Goal: Task Accomplishment & Management: Manage account settings

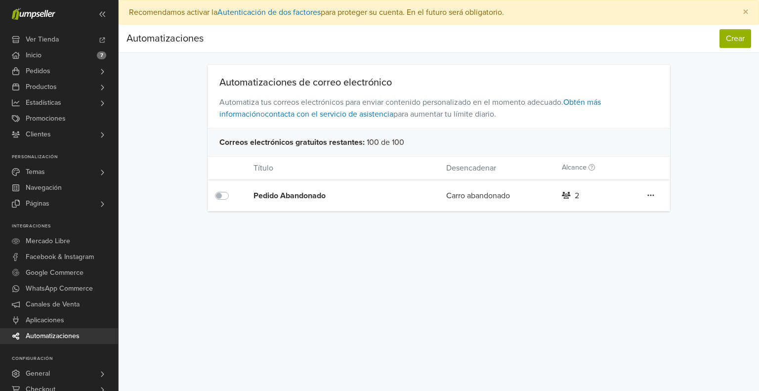
click at [311, 191] on div "Pedido Abandonado" at bounding box center [331, 196] width 154 height 12
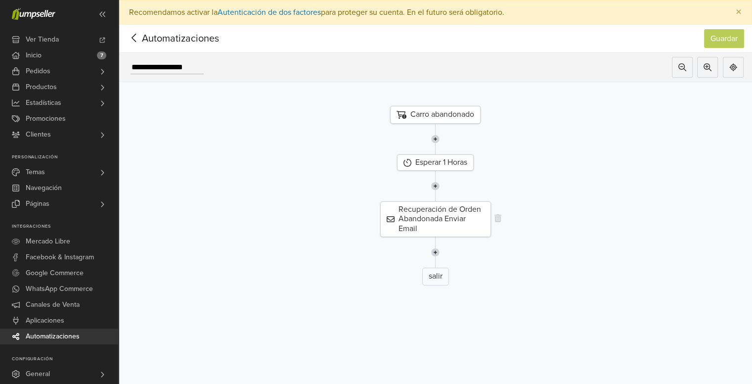
click at [419, 216] on div "Recuperación de Orden Abandonada Enviar Email" at bounding box center [435, 219] width 111 height 36
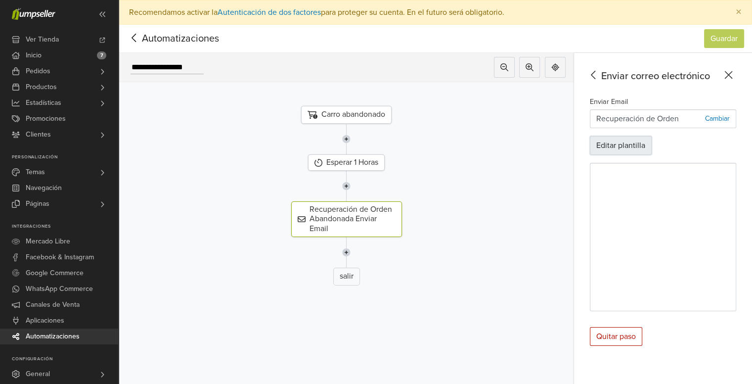
click at [612, 145] on button "Editar plantilla" at bounding box center [621, 145] width 62 height 19
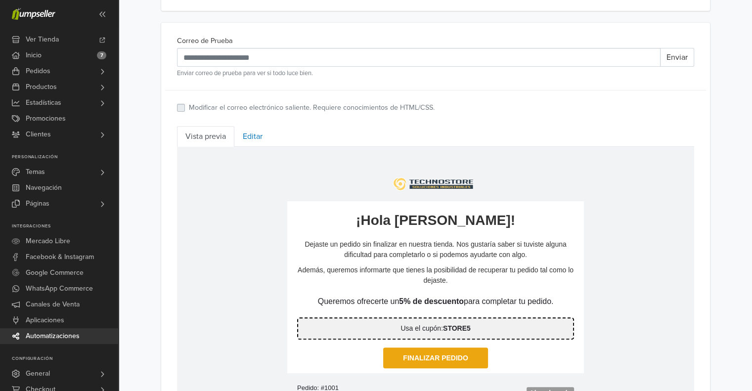
click at [473, 273] on p "Además, queremos informarte que tienes la posibilidad de recuperar tu pedido ta…" at bounding box center [435, 275] width 277 height 21
click at [433, 269] on p "Además, queremos informarte que tienes la posibilidad de recuperar tu pedido ta…" at bounding box center [435, 275] width 277 height 21
click at [426, 277] on p "Además, queremos informarte que tienes la posibilidad de recuperar tu pedido ta…" at bounding box center [435, 275] width 277 height 21
click at [239, 133] on link "Editar" at bounding box center [252, 136] width 37 height 21
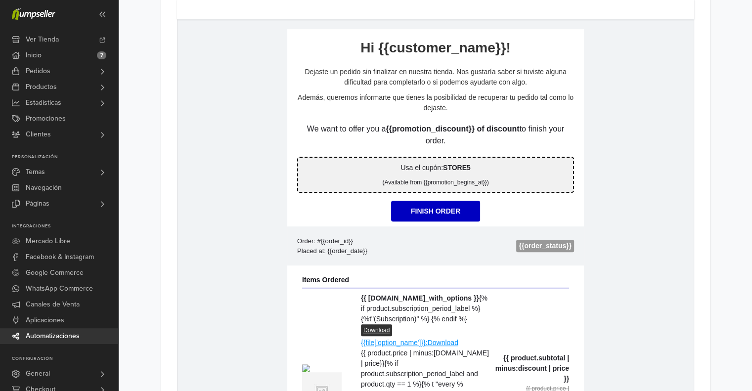
scroll to position [544, 0]
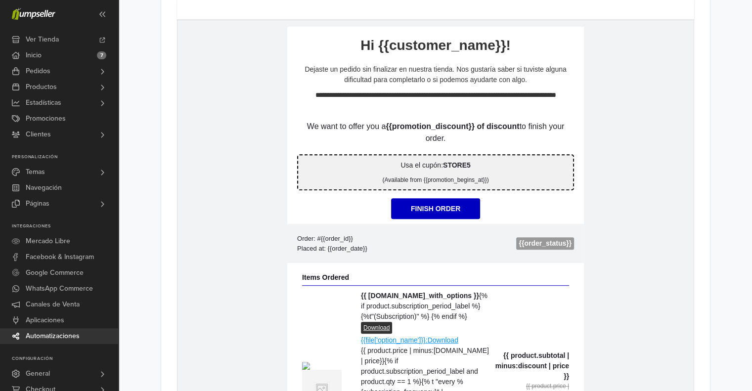
click at [461, 99] on p "**********" at bounding box center [435, 100] width 277 height 21
click at [292, 97] on span at bounding box center [289, 96] width 6 height 6
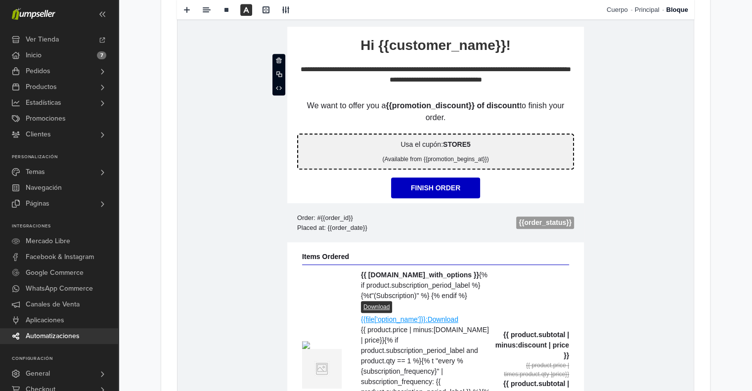
click at [369, 84] on p "**********" at bounding box center [435, 75] width 277 height 21
click at [291, 70] on span at bounding box center [289, 70] width 6 height 6
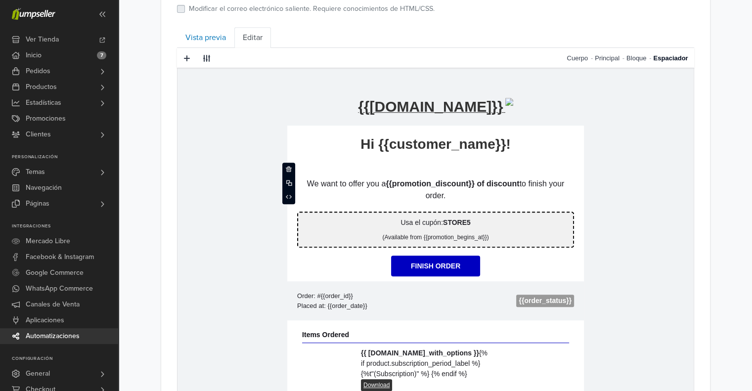
scroll to position [346, 0]
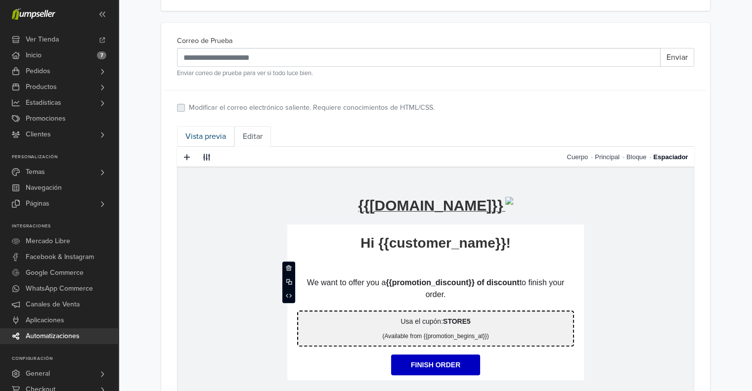
click at [227, 137] on link "Vista previa" at bounding box center [205, 136] width 57 height 21
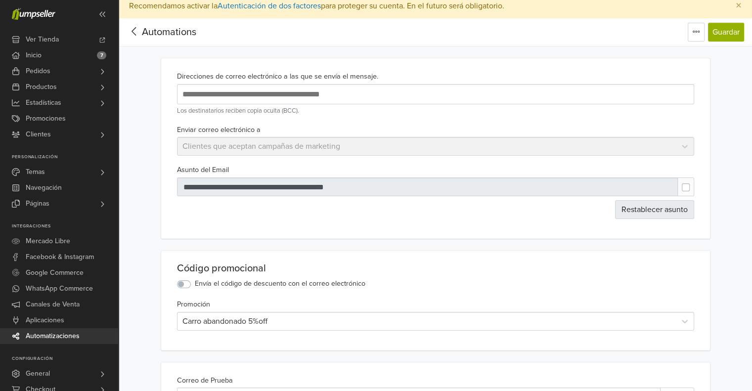
scroll to position [0, 0]
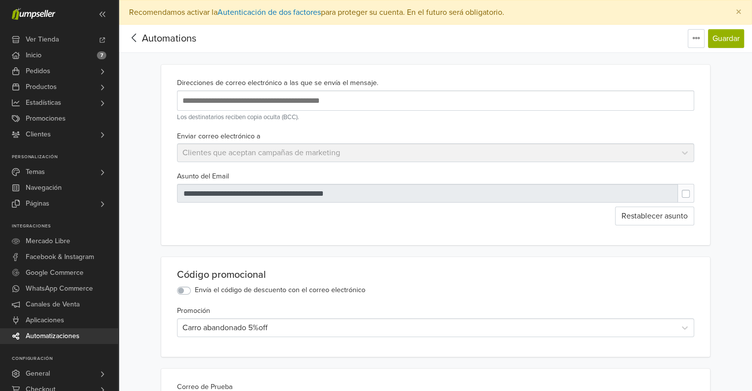
click at [395, 98] on input "text" at bounding box center [340, 100] width 321 height 13
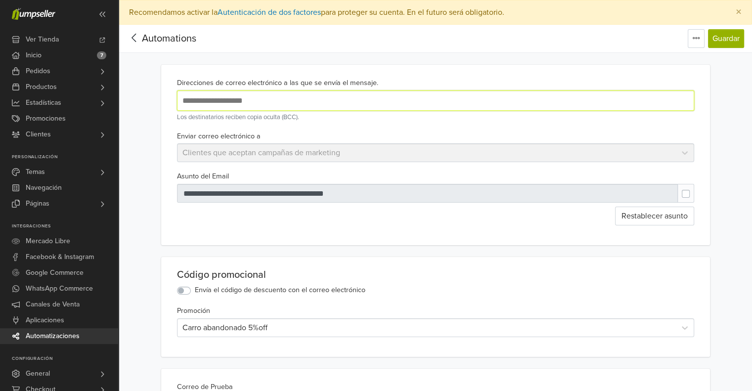
type input "**********"
click at [722, 43] on button "Guardar" at bounding box center [726, 38] width 36 height 19
